Goal: Task Accomplishment & Management: Complete application form

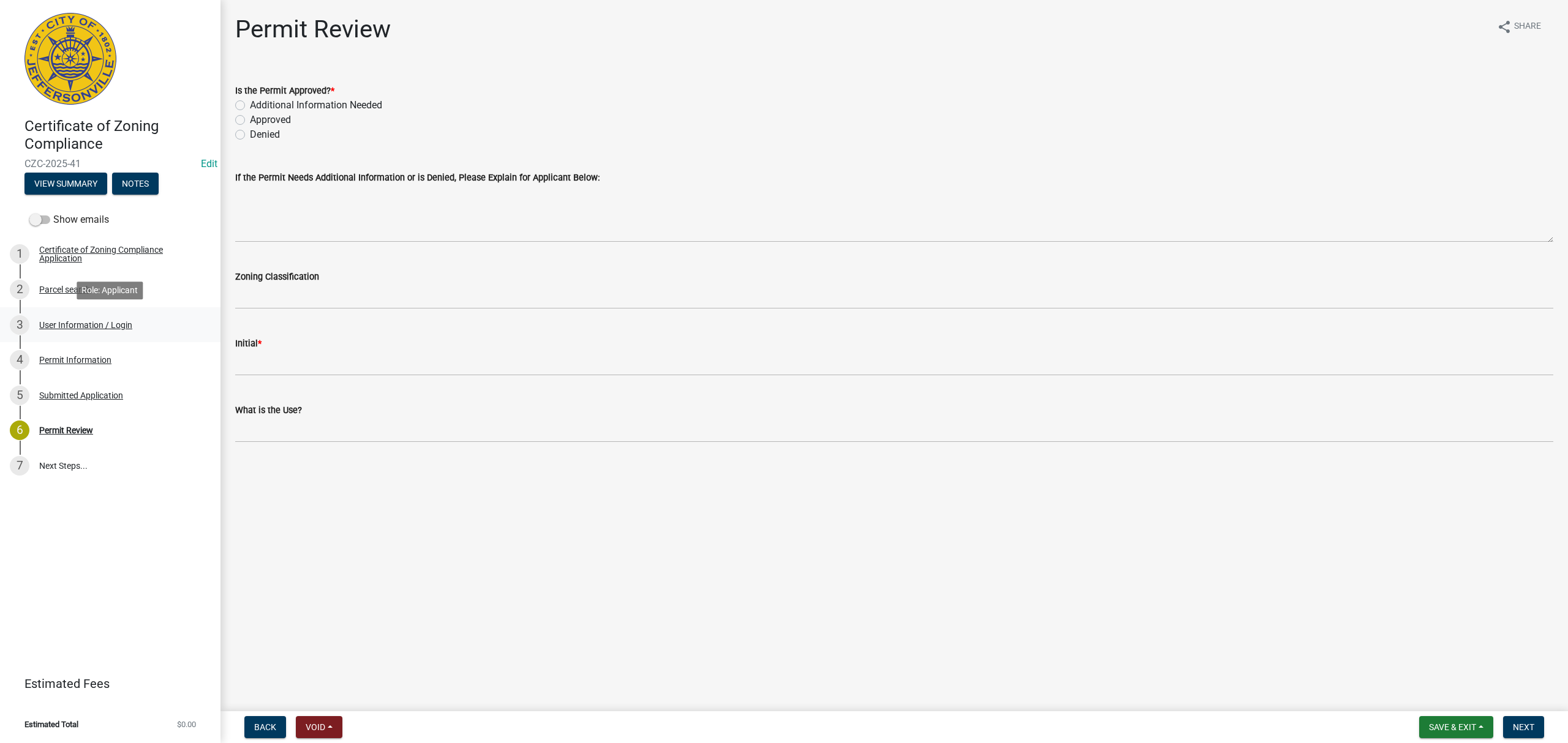
click at [155, 315] on div "3 User Information / Login" at bounding box center [105, 325] width 191 height 20
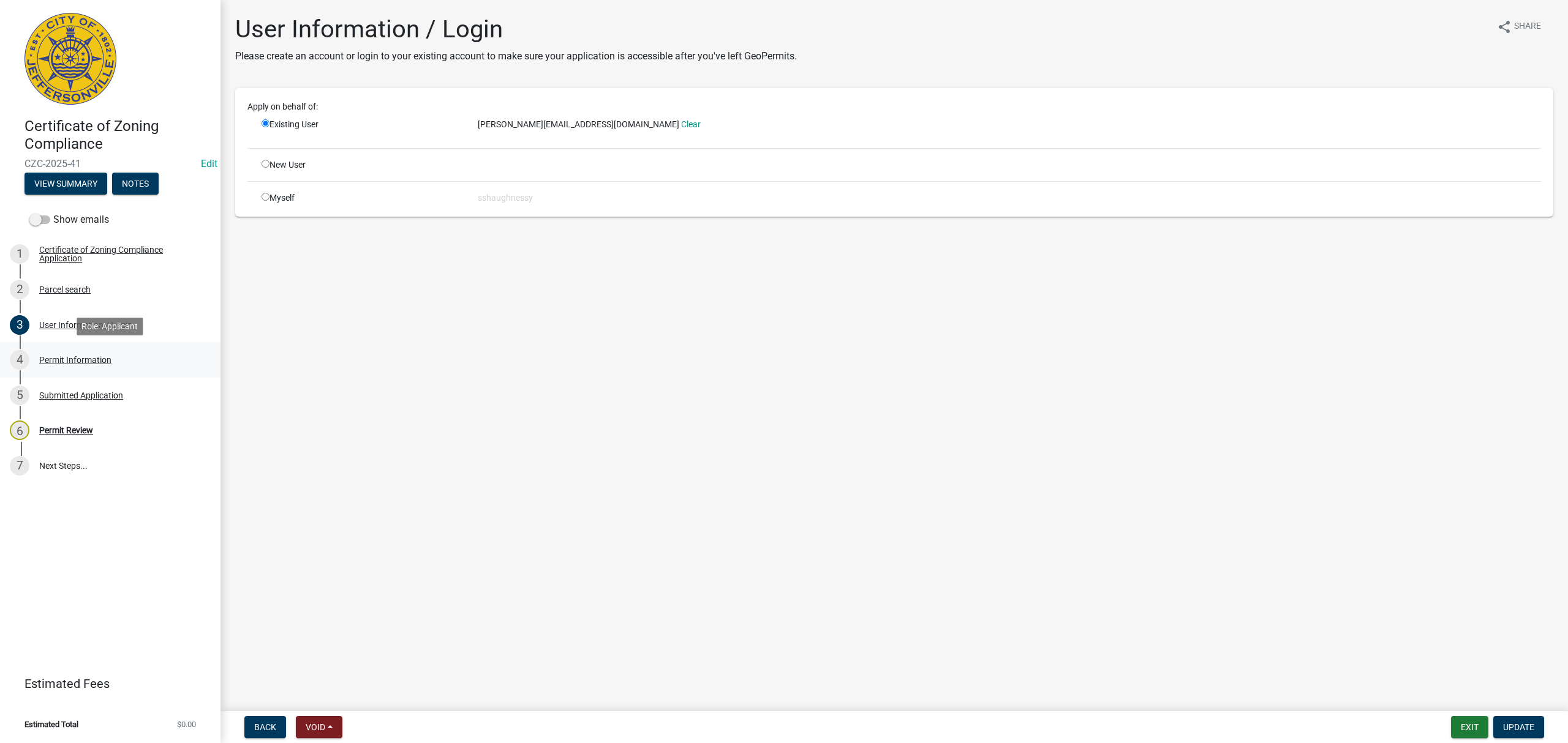
click at [158, 361] on div "4 Permit Information" at bounding box center [105, 360] width 191 height 20
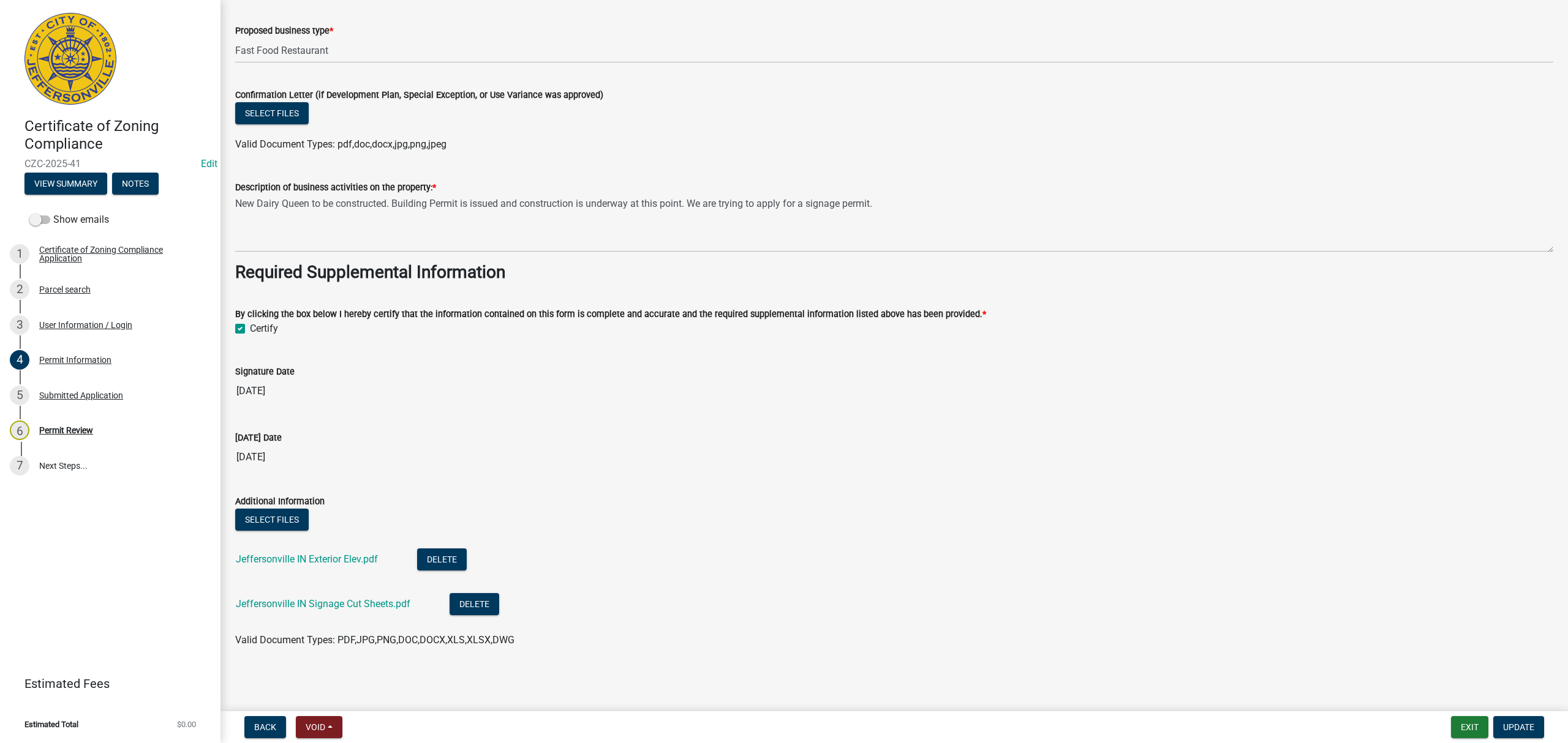
scroll to position [958, 0]
click at [370, 559] on link "Jeffersonville IN Exterior Elev.pdf" at bounding box center [307, 559] width 142 height 11
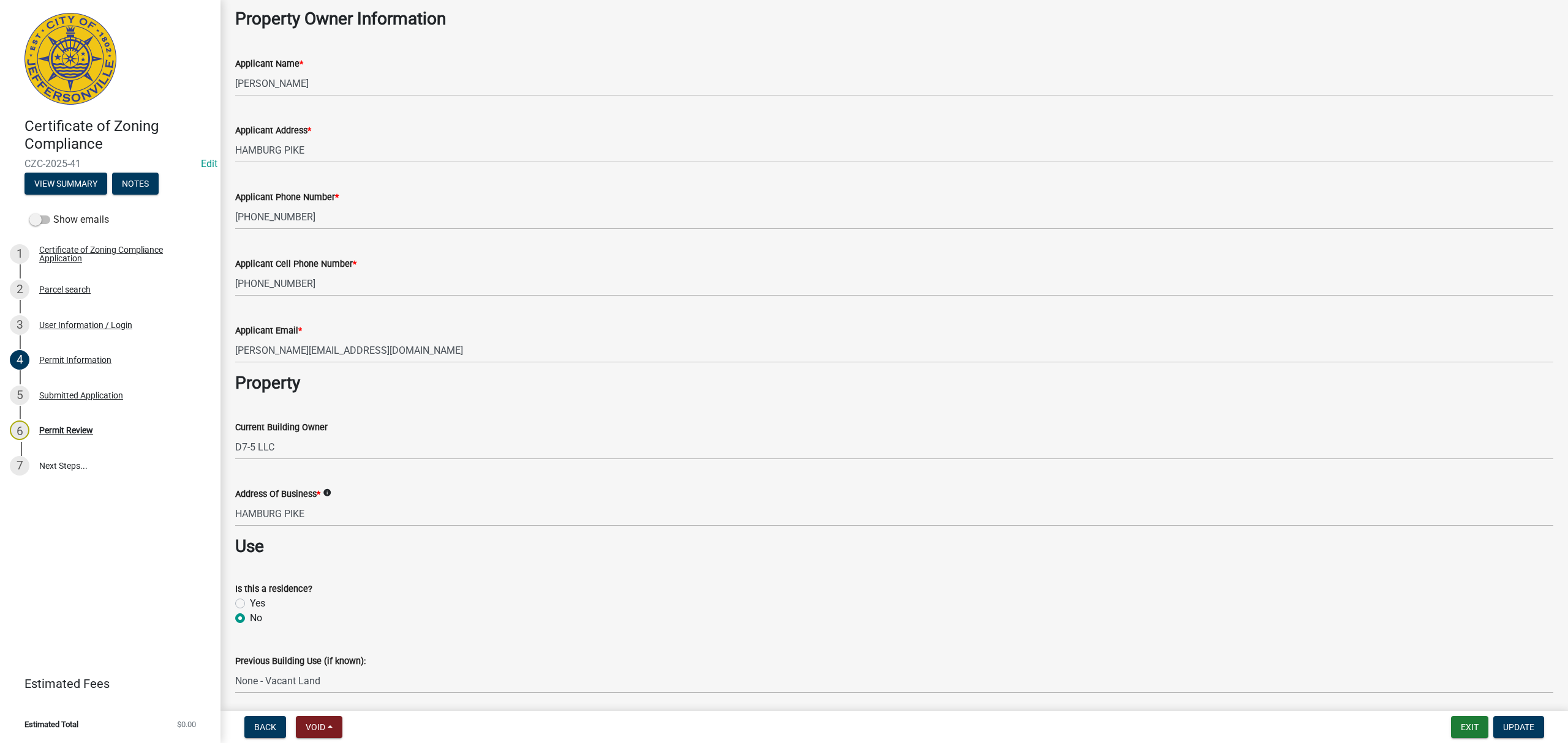
scroll to position [0, 0]
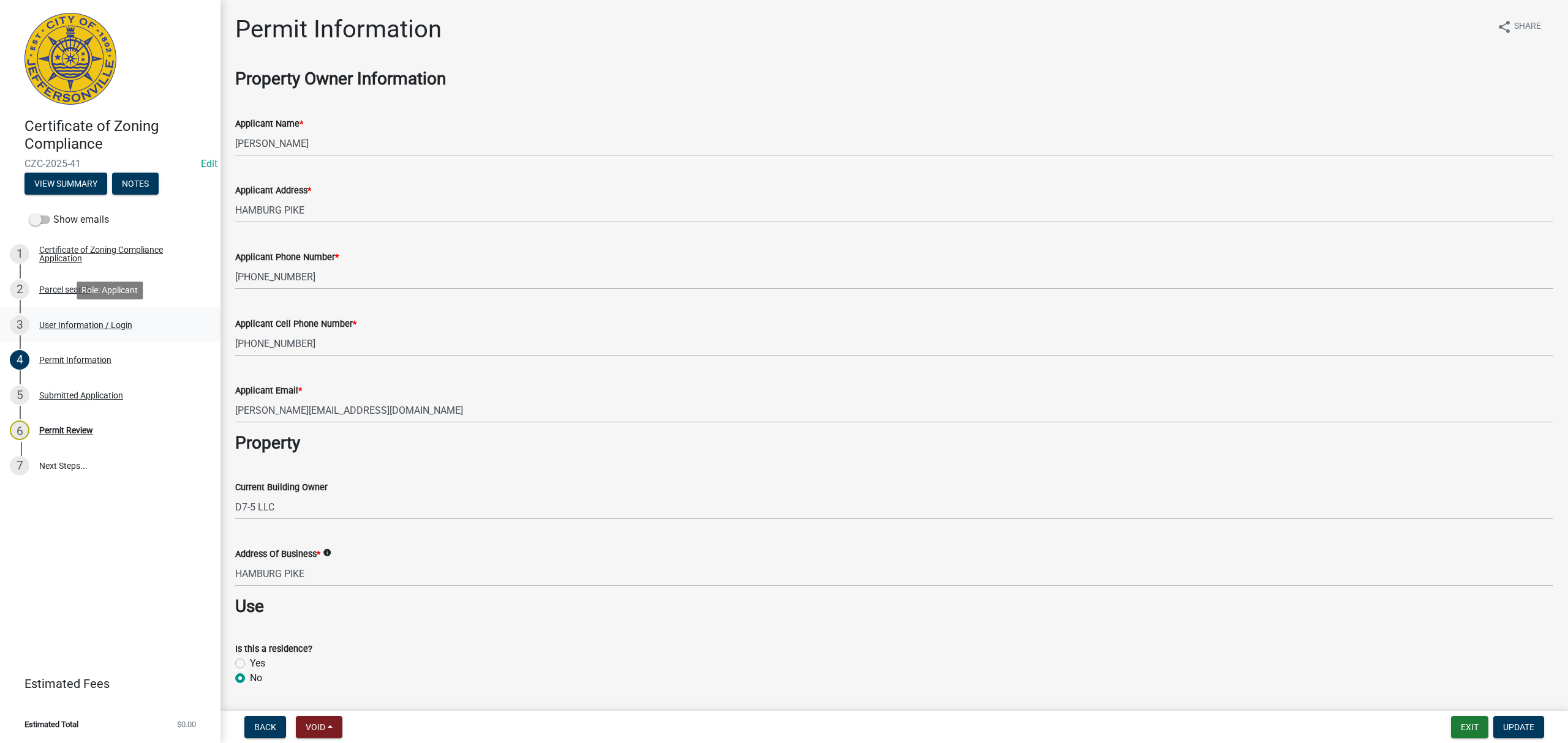
click at [142, 322] on div "3 User Information / Login" at bounding box center [105, 325] width 191 height 20
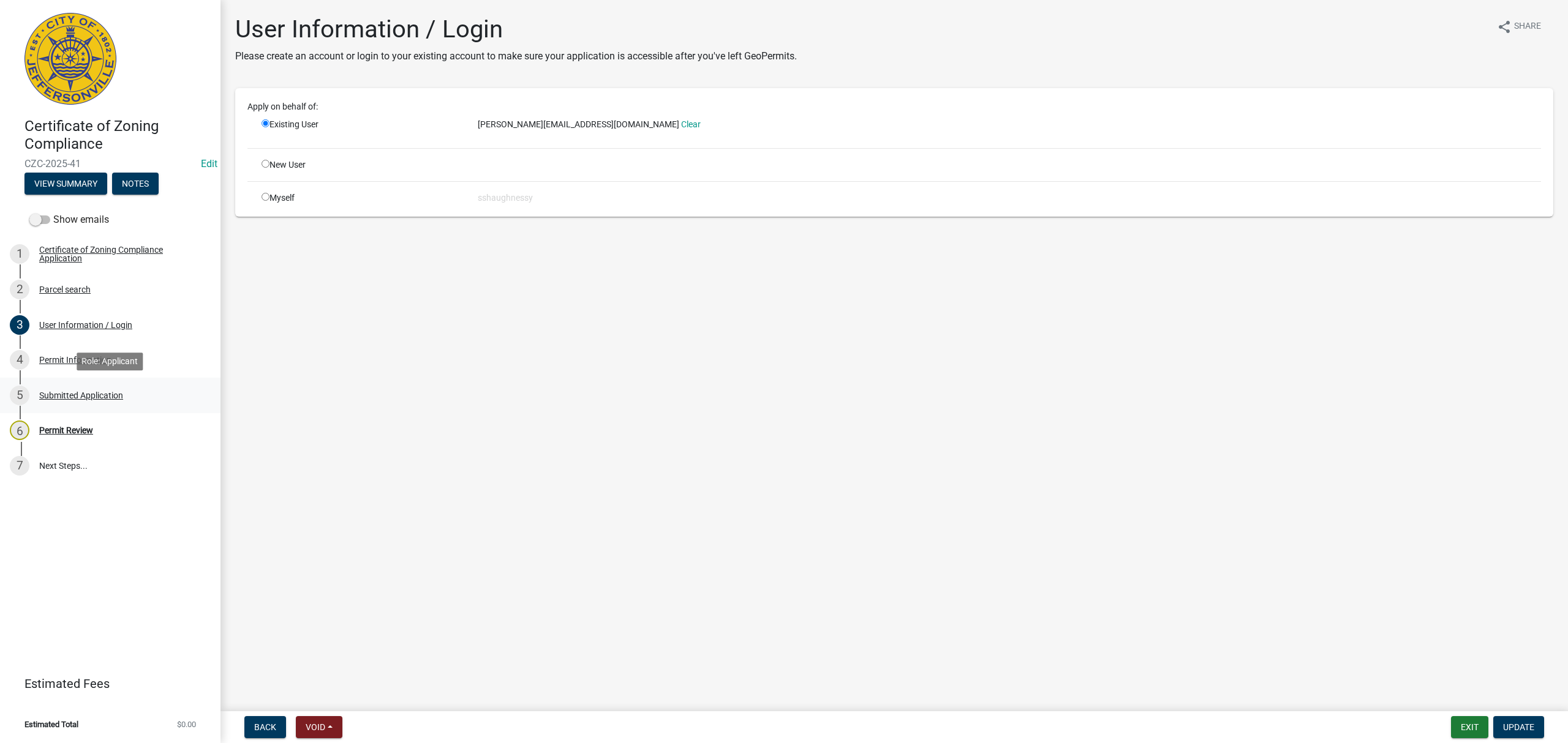
click at [140, 390] on div "5 Submitted Application" at bounding box center [105, 395] width 191 height 20
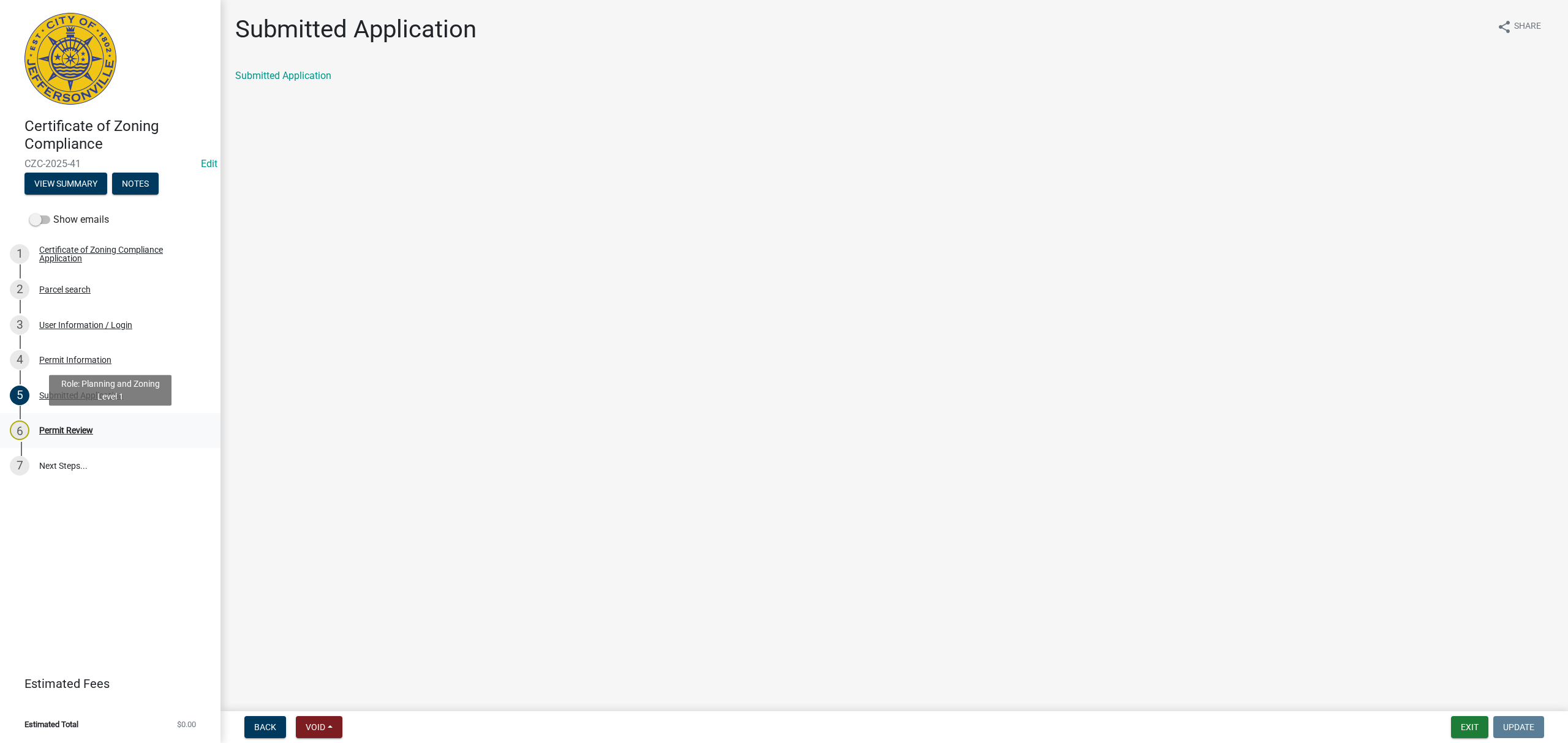
click at [128, 425] on div "6 Permit Review" at bounding box center [105, 430] width 191 height 20
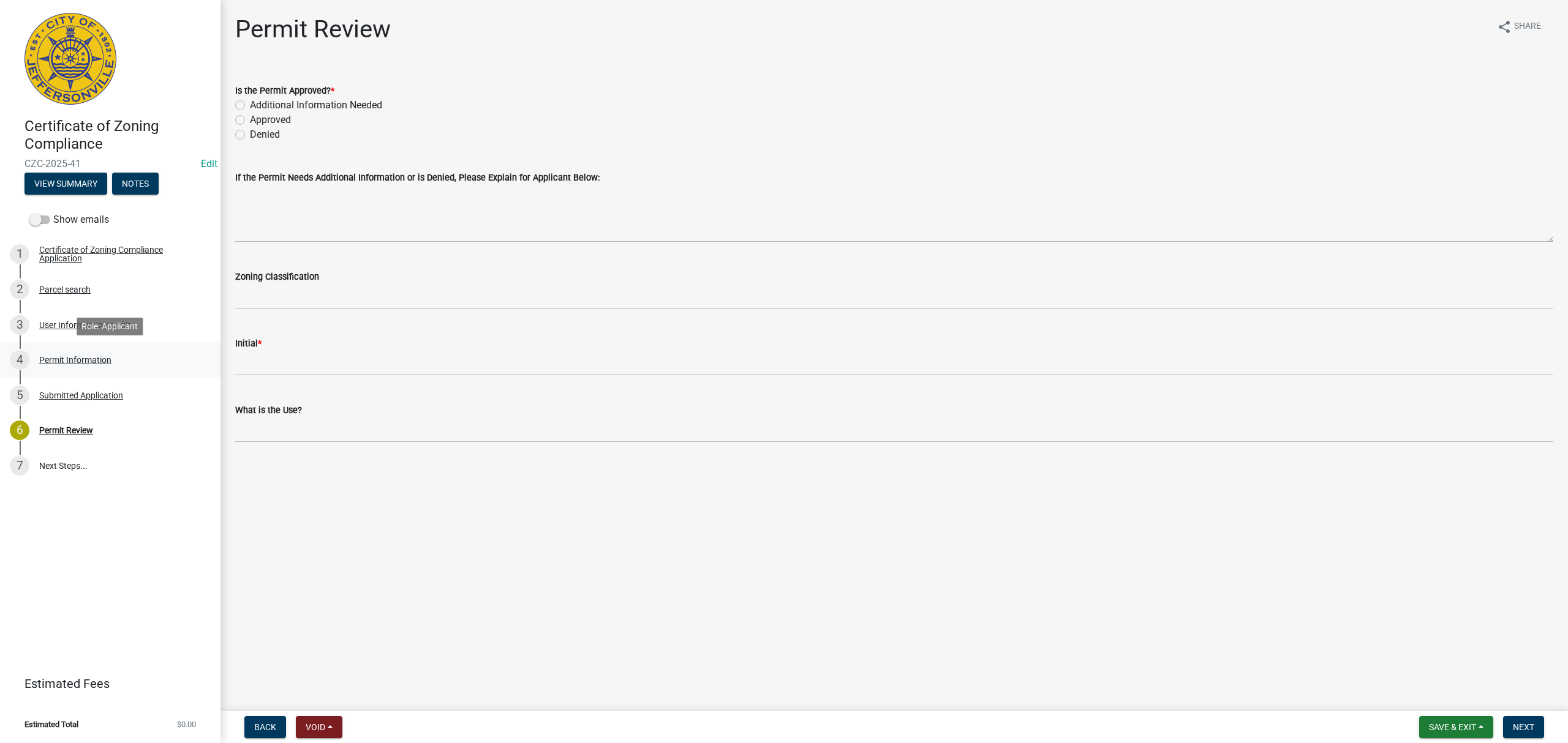
click at [126, 349] on link "4 Permit Information" at bounding box center [110, 360] width 220 height 36
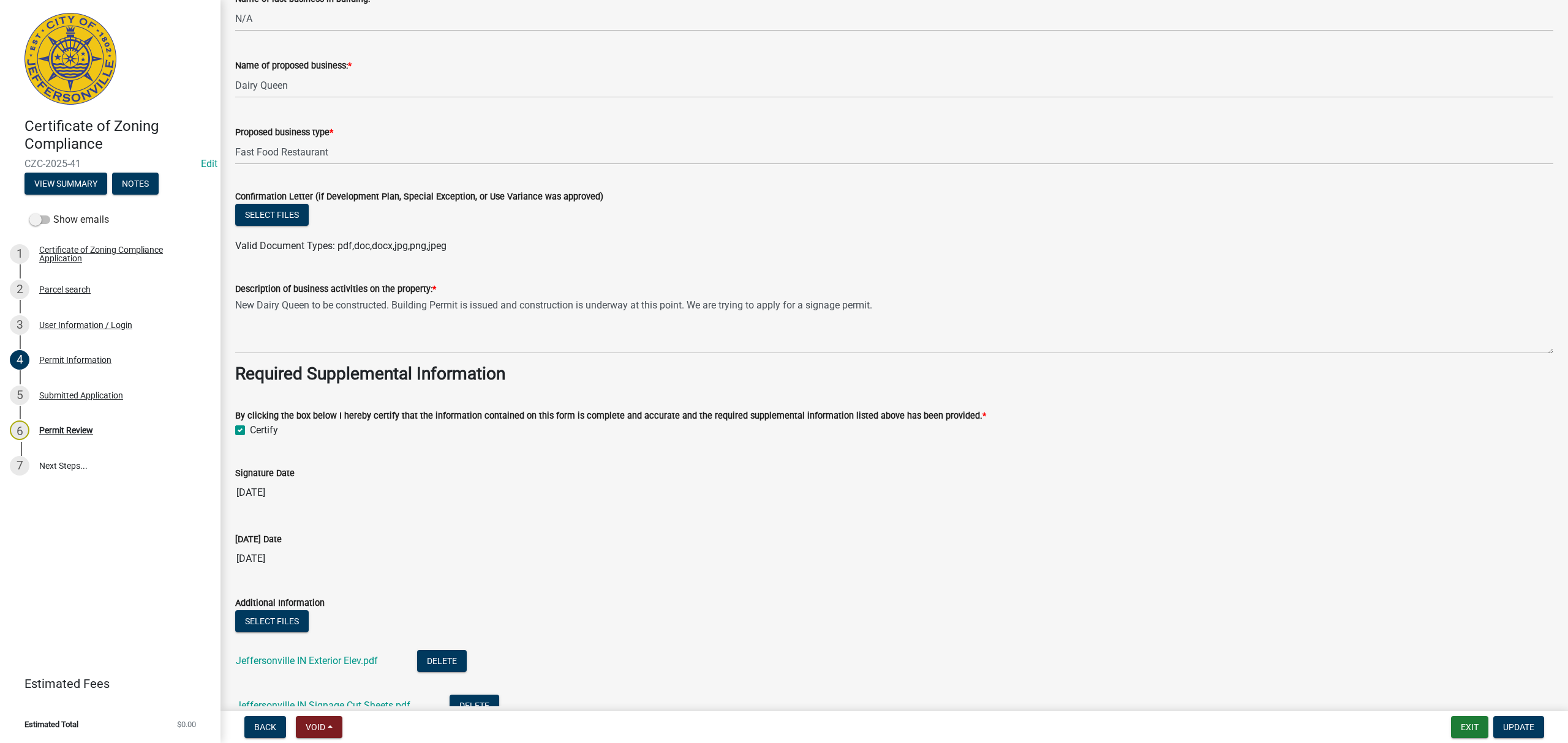
scroll to position [958, 0]
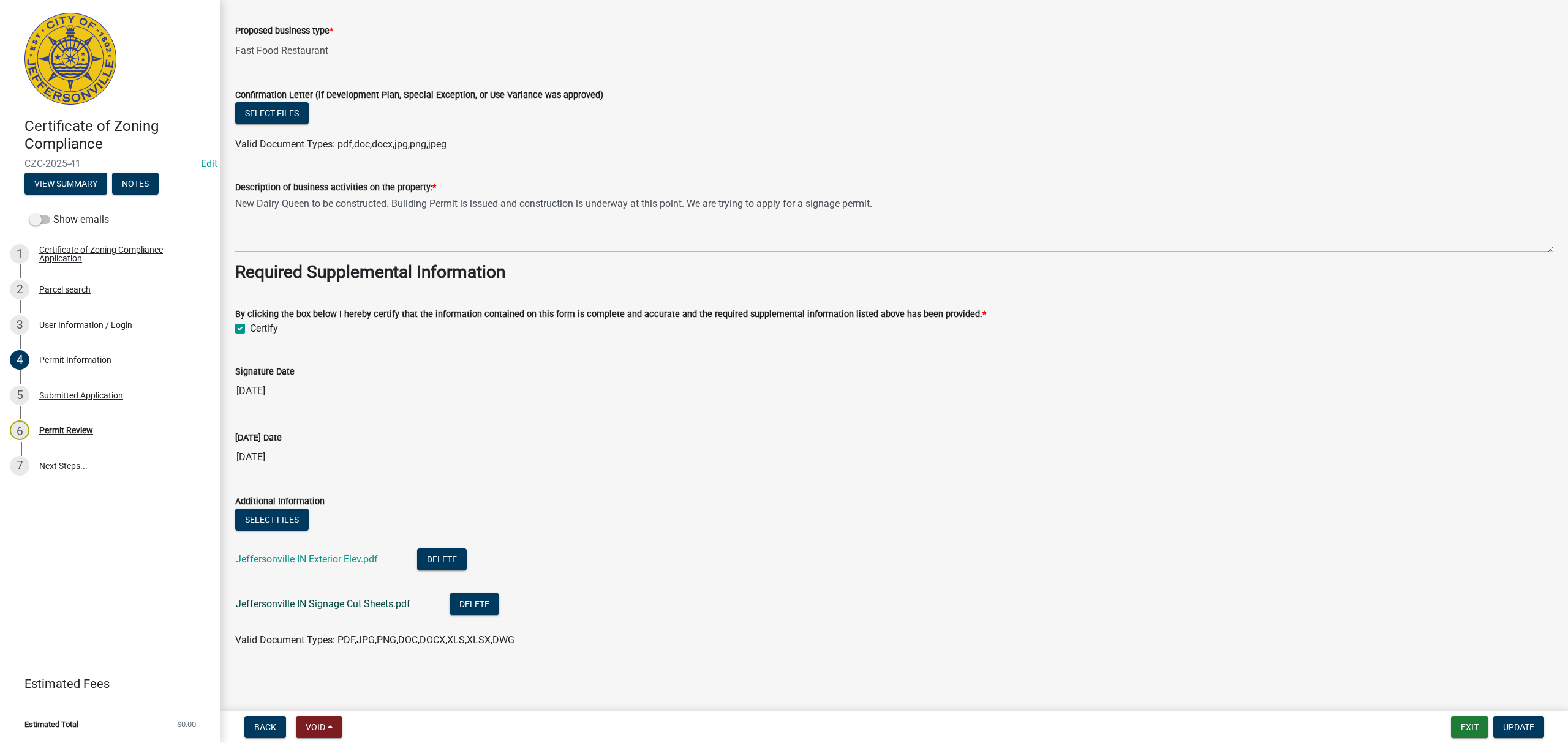
click at [369, 605] on link "Jeffersonville IN Signage Cut Sheets.pdf" at bounding box center [323, 604] width 174 height 11
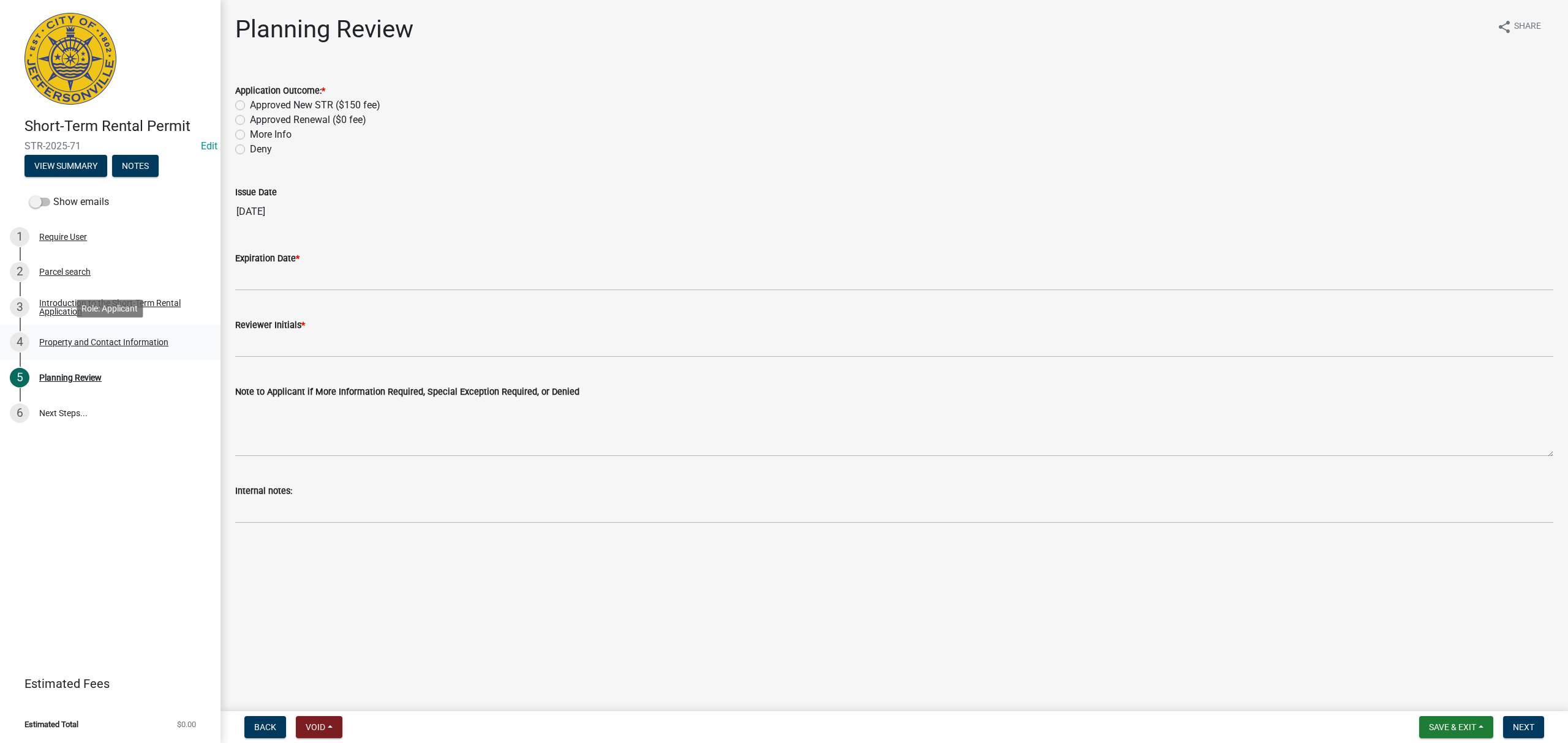
click at [163, 334] on div "4 Property and Contact Information" at bounding box center [105, 342] width 191 height 20
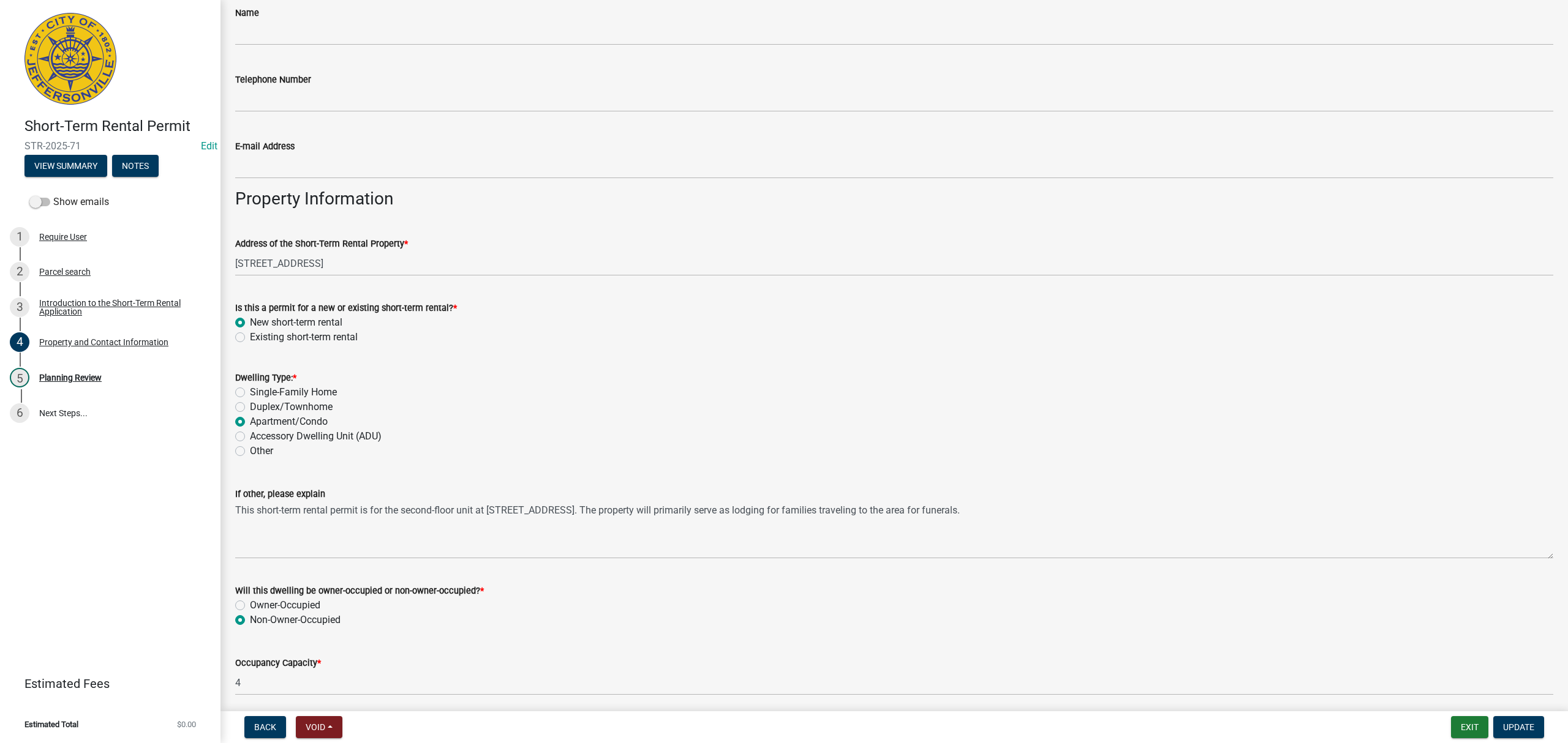
scroll to position [454, 0]
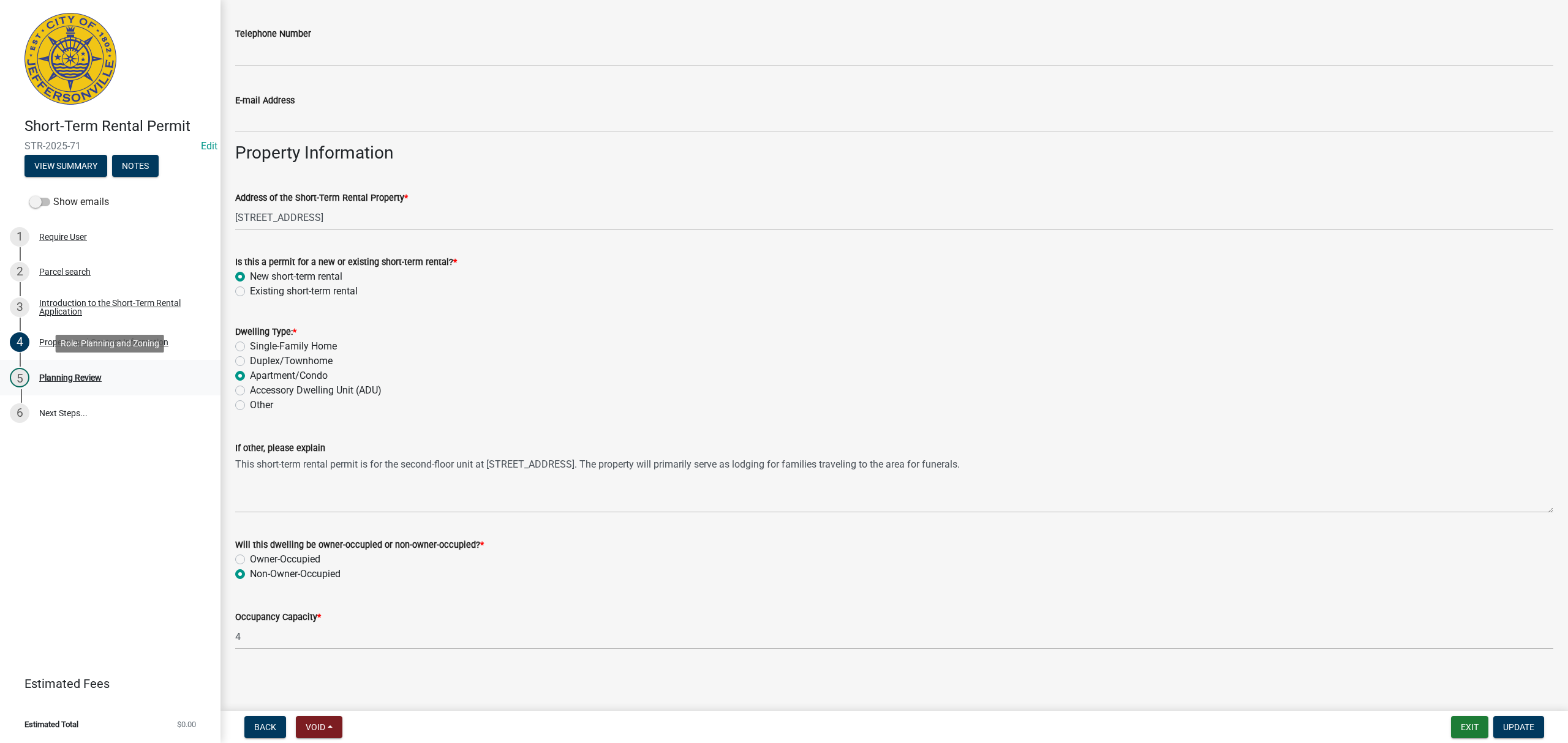
click at [83, 387] on div "5 Planning Review" at bounding box center [105, 378] width 191 height 20
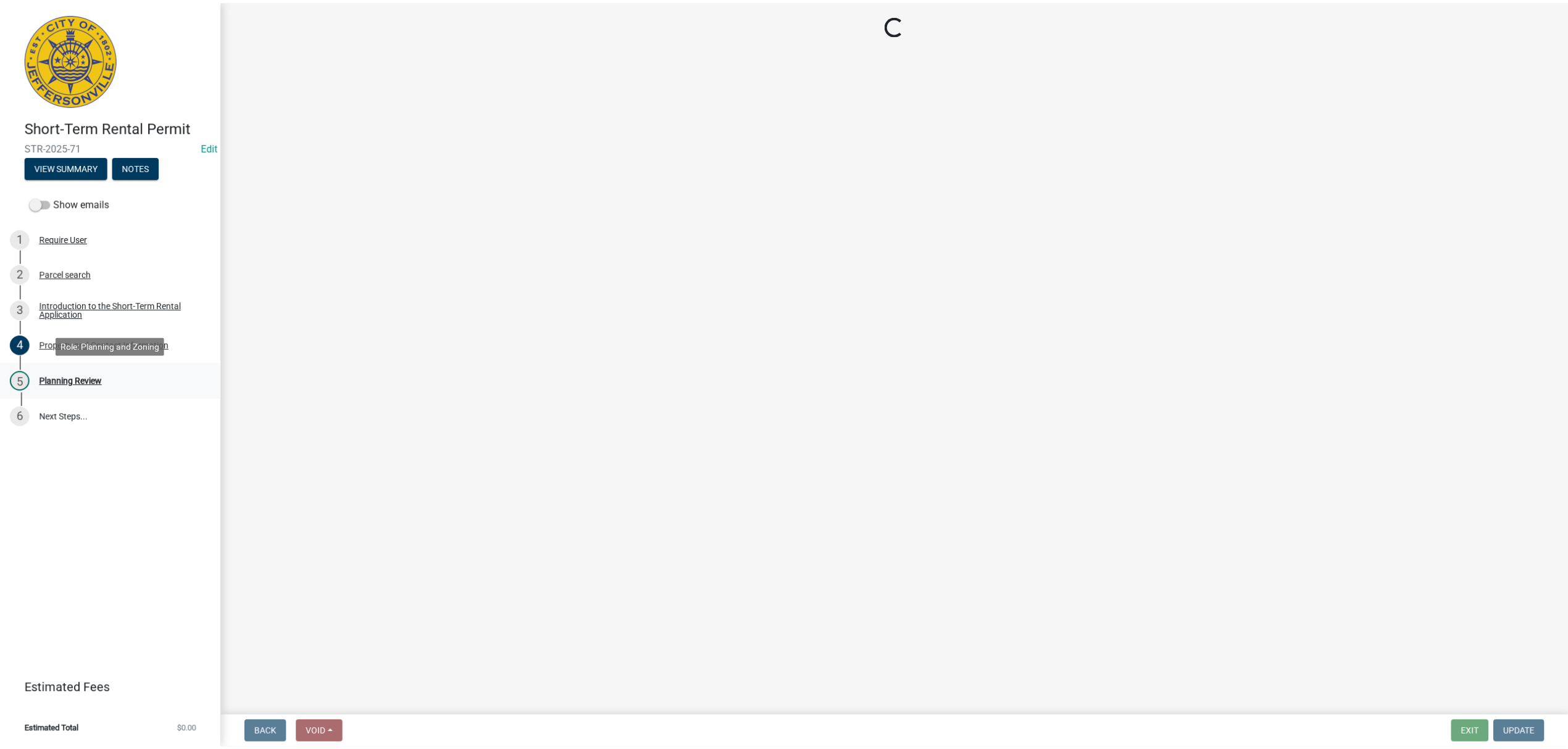
scroll to position [0, 0]
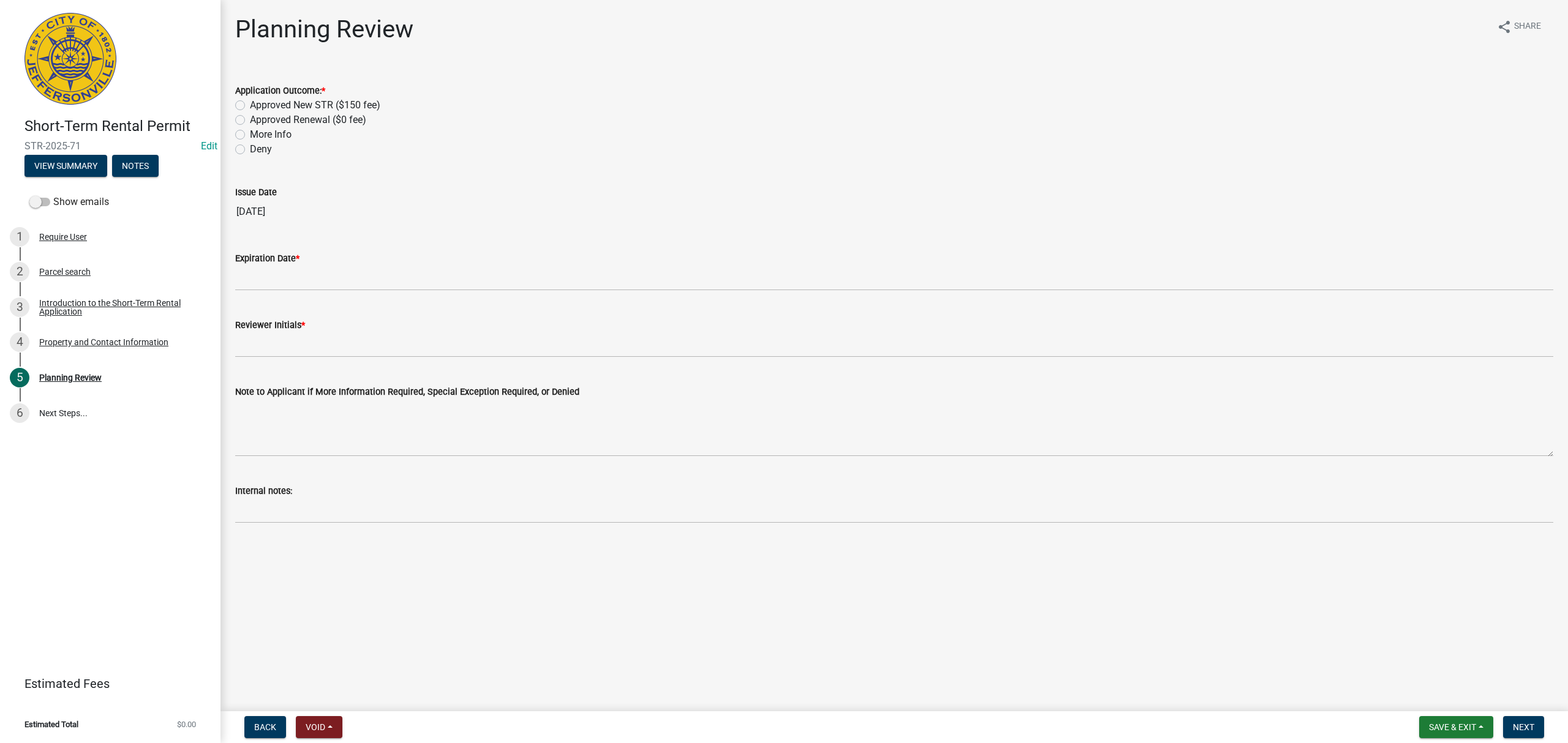
click at [343, 108] on label "Approved New STR ($150 fee)" at bounding box center [315, 105] width 130 height 15
click at [258, 106] on input "Approved New STR ($150 fee)" at bounding box center [254, 102] width 8 height 8
radio input "true"
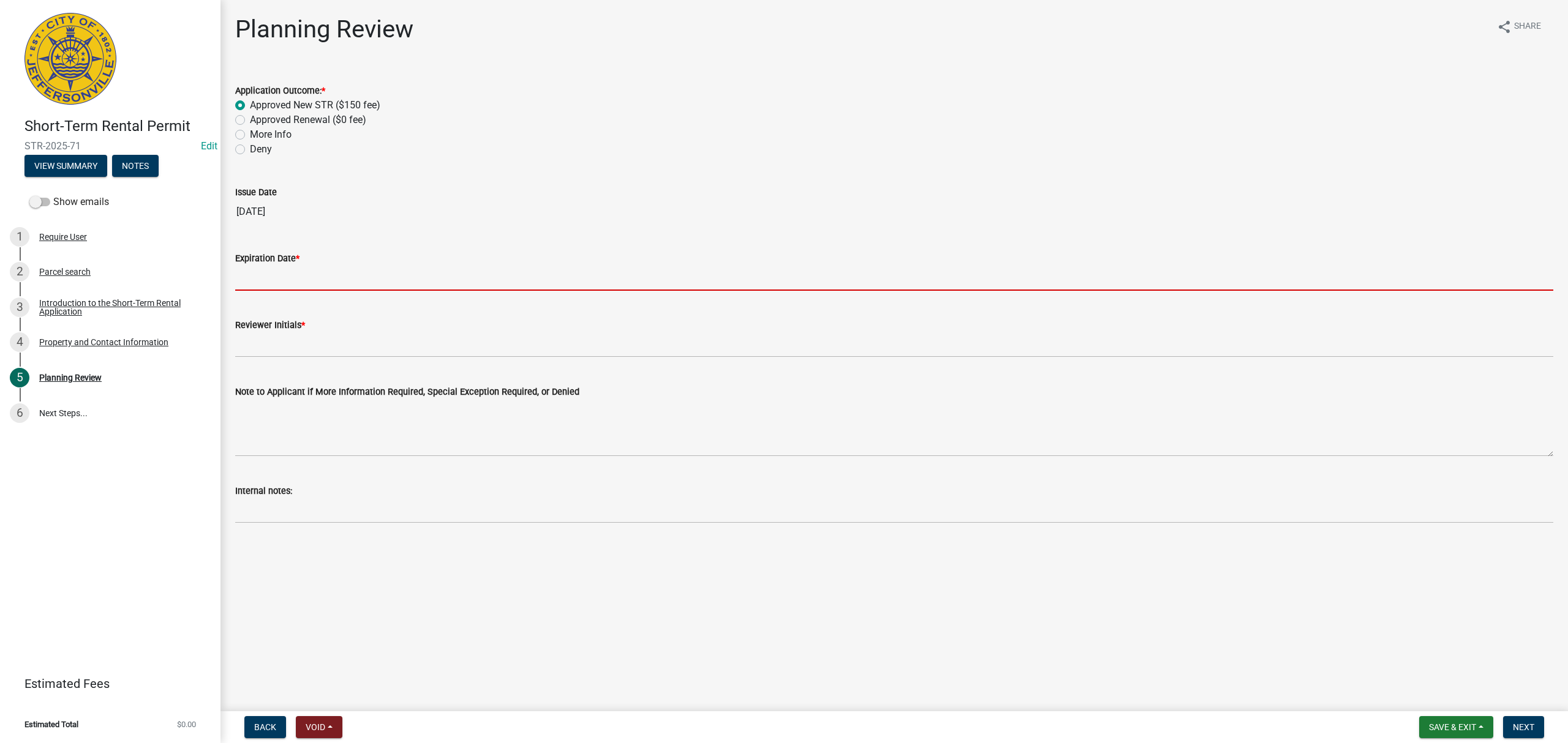
click at [366, 272] on input "Expiration Date *" at bounding box center [894, 278] width 1318 height 25
type input "9-15-2026"
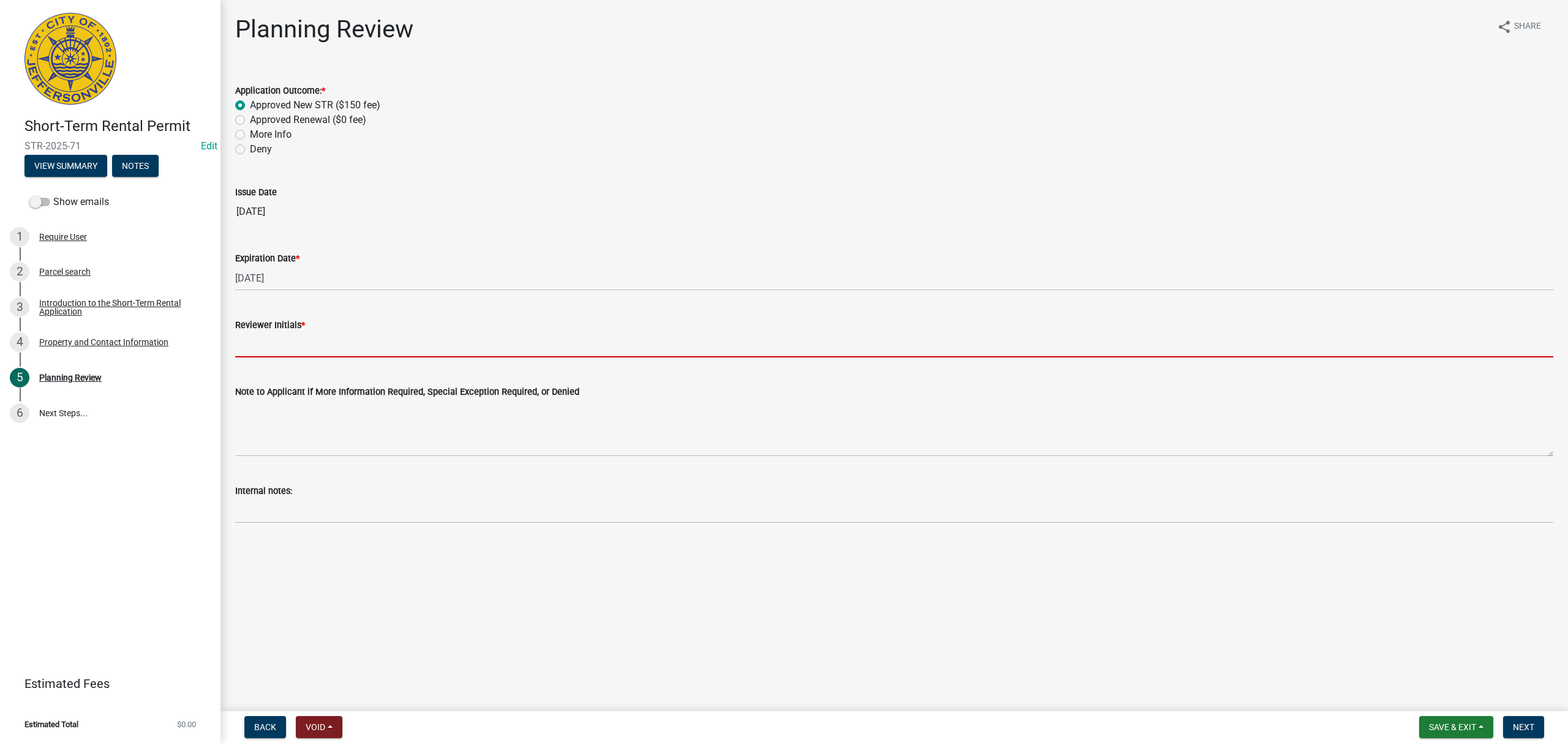
click at [426, 341] on input "Reviewer Initials *" at bounding box center [894, 344] width 1318 height 25
click at [449, 351] on input "Reviewer Initials *" at bounding box center [894, 344] width 1318 height 25
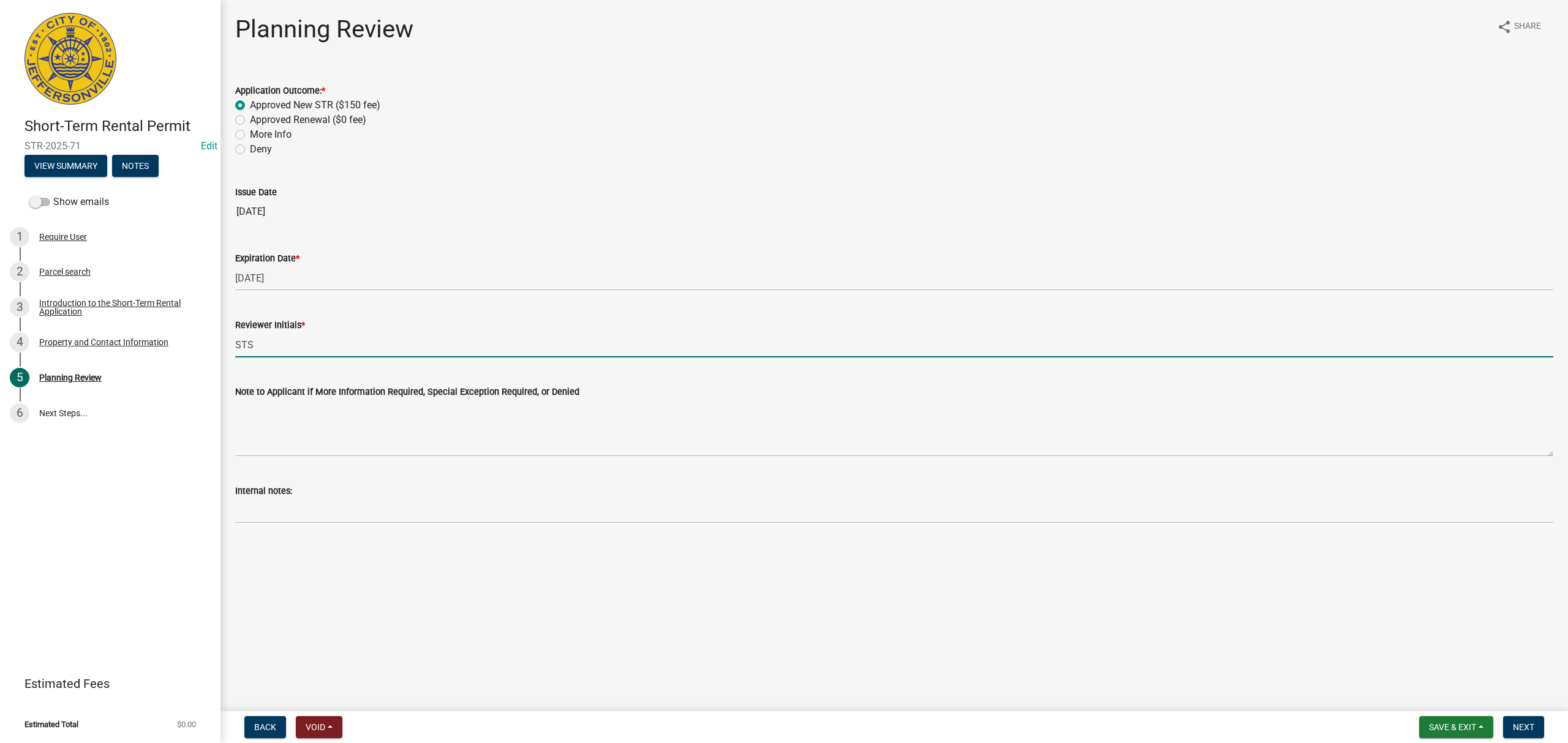
type input "STS"
click at [599, 645] on main "Planning Review share Share Application Outcome: * Approved New STR ($150 fee) …" at bounding box center [894, 353] width 1347 height 707
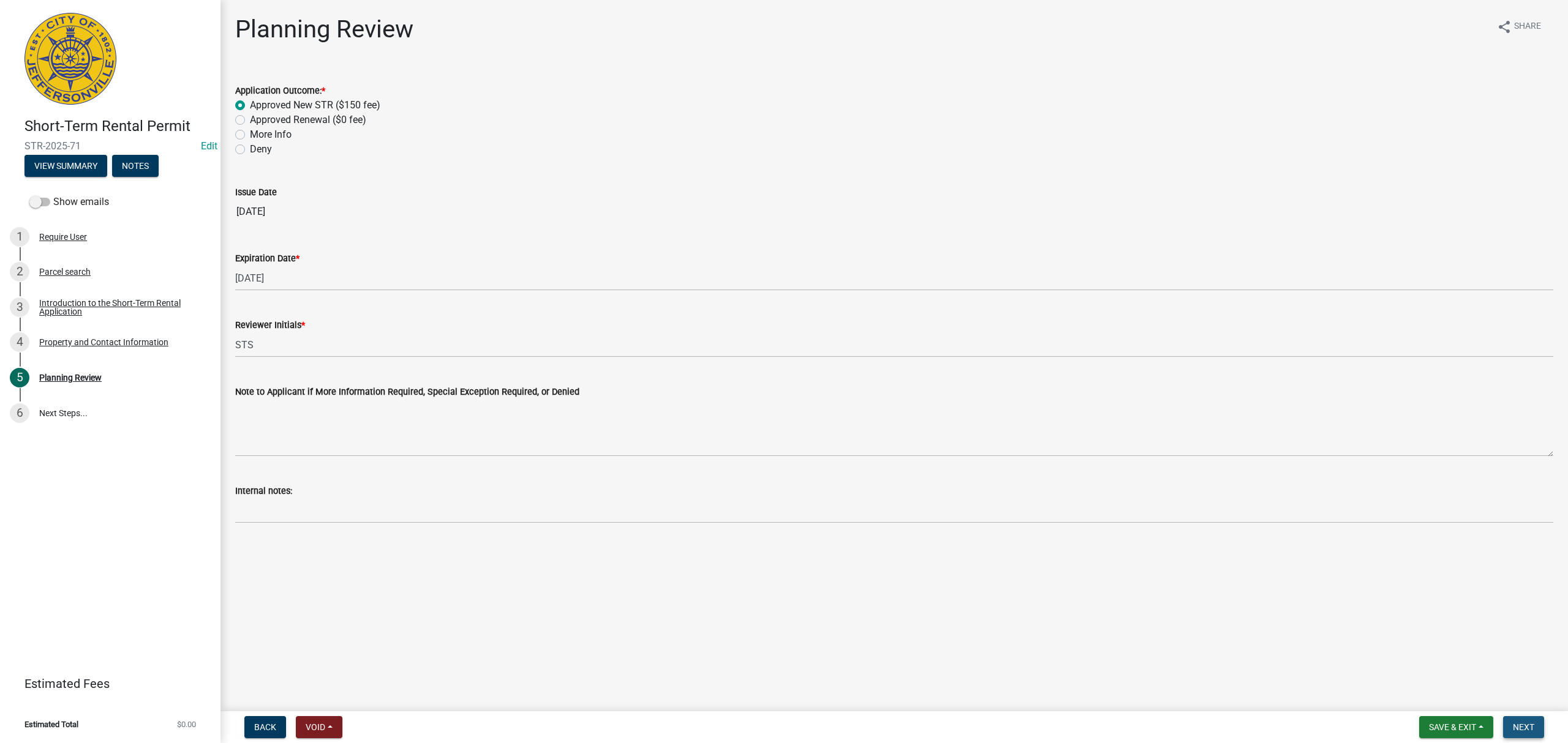
click at [1542, 726] on button "Next" at bounding box center [1523, 727] width 41 height 22
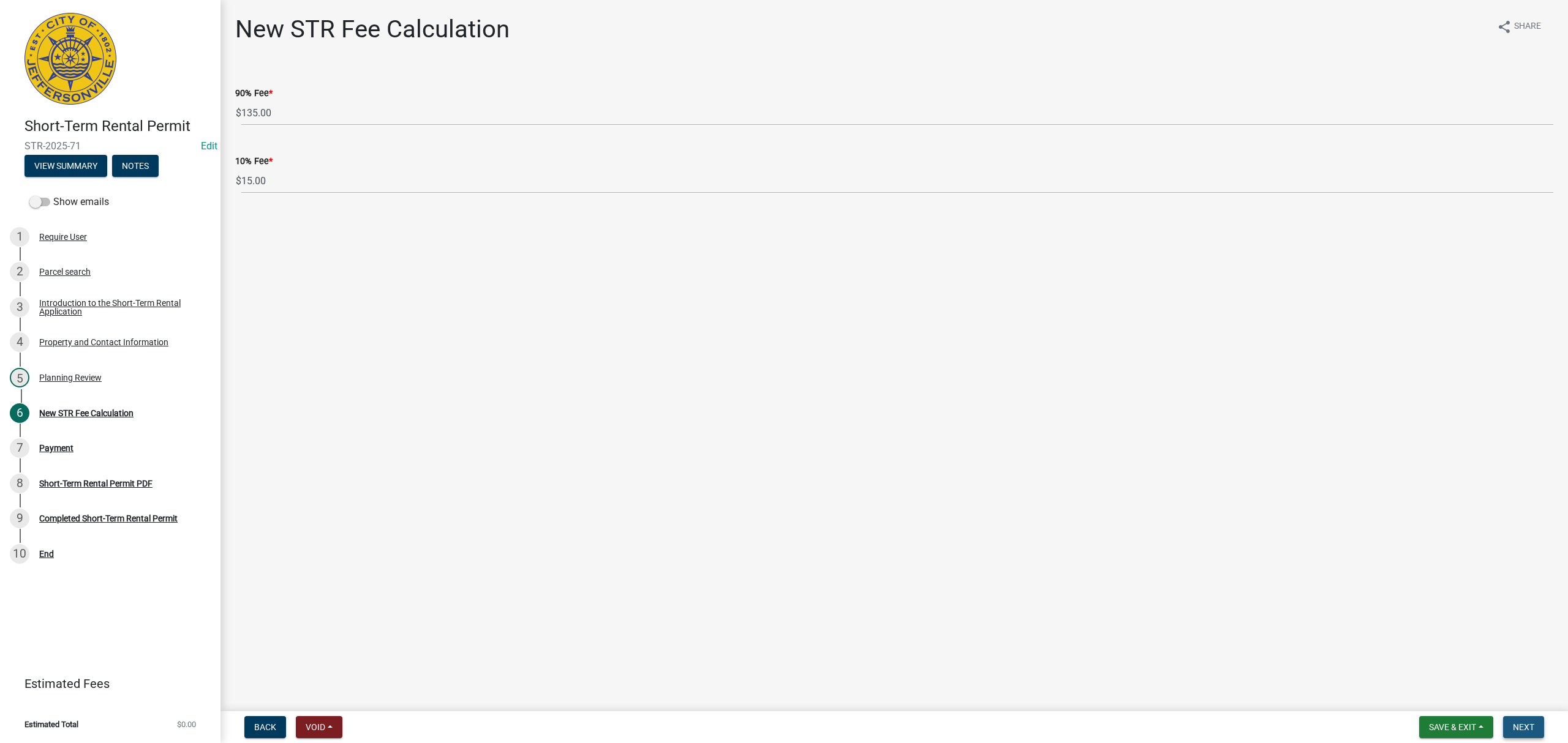
click at [1542, 726] on button "Next" at bounding box center [1523, 727] width 41 height 22
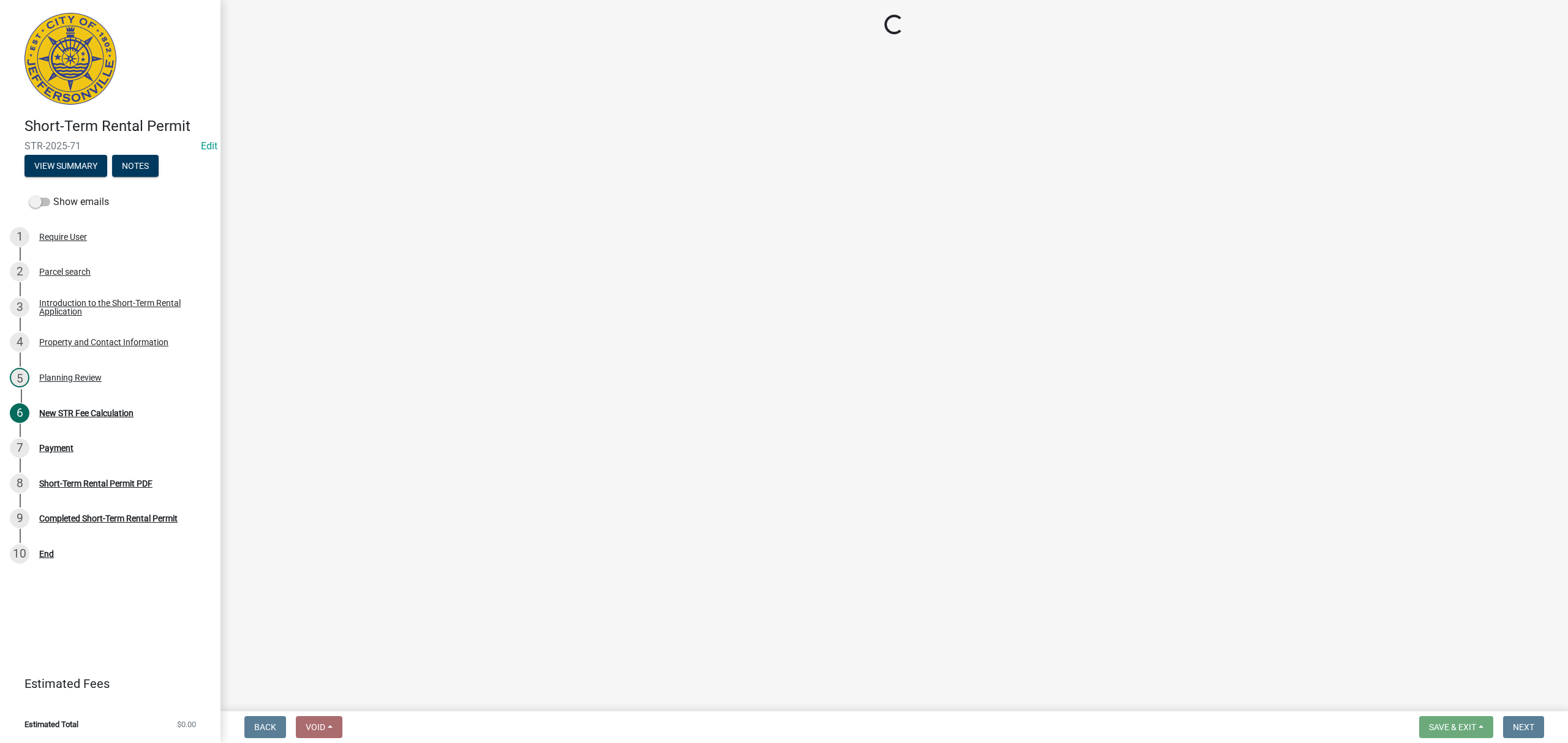
select select "3: 3"
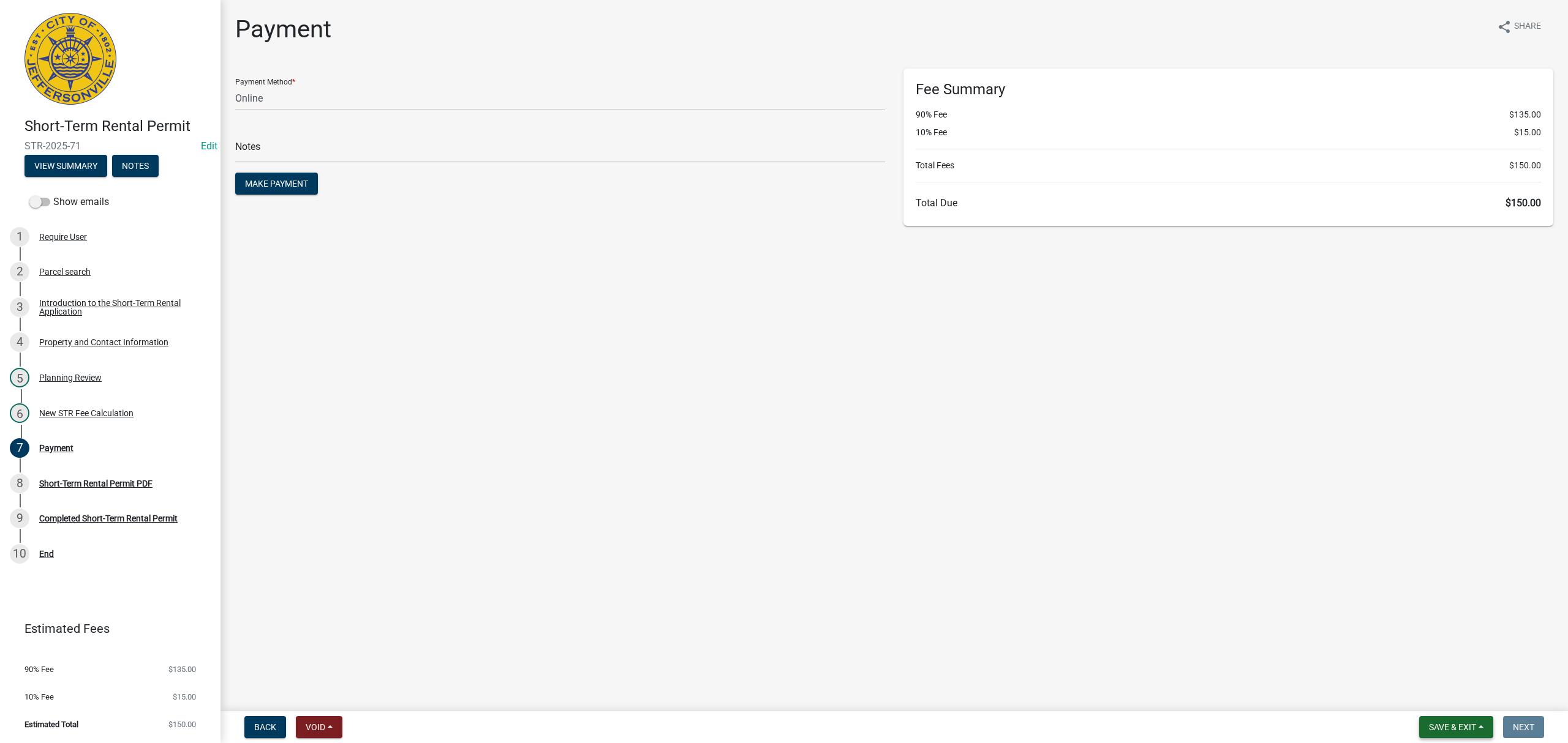
click at [1451, 723] on span "Save & Exit" at bounding box center [1452, 727] width 47 height 10
click at [1438, 701] on button "Save & Exit" at bounding box center [1444, 696] width 98 height 30
